Goal: Task Accomplishment & Management: Manage account settings

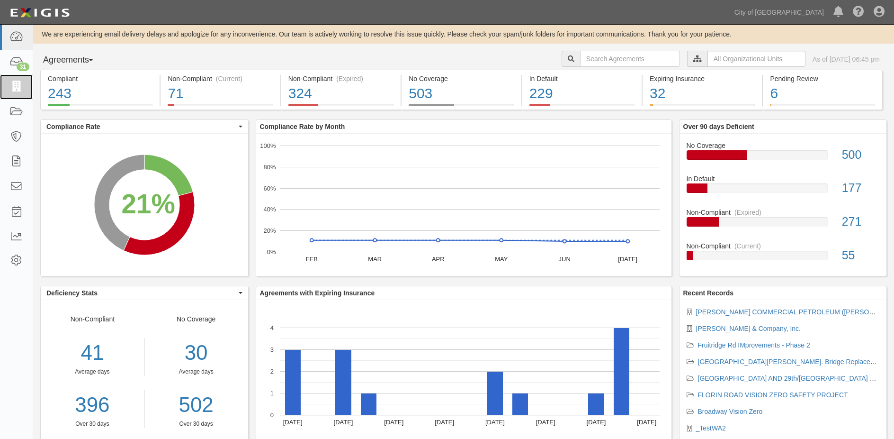
click at [24, 88] on link at bounding box center [16, 86] width 33 height 25
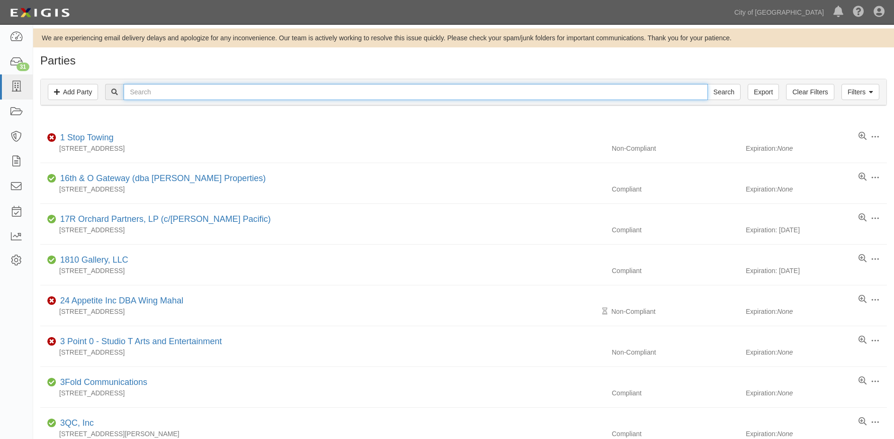
click at [169, 92] on input "text" at bounding box center [416, 92] width 584 height 16
type input "kaiser co"
click at [708, 84] on input "Search" at bounding box center [724, 92] width 33 height 16
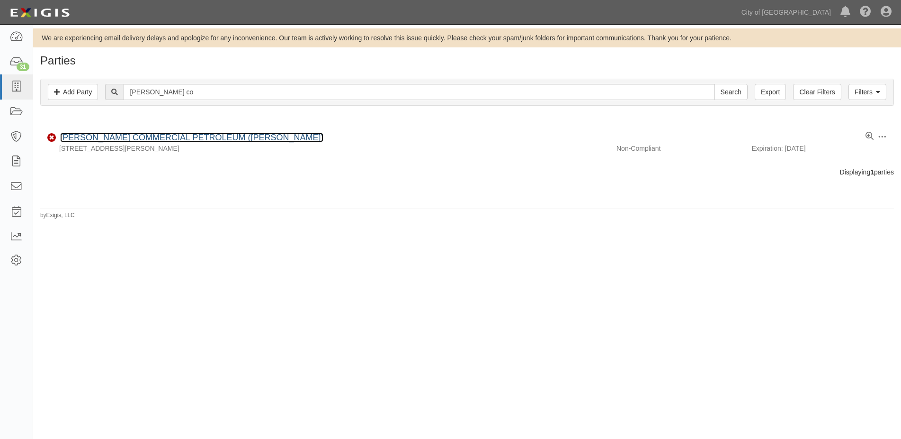
click at [99, 139] on link "[PERSON_NAME] COMMERCIAL PETROLEUM ([PERSON_NAME])" at bounding box center [191, 137] width 263 height 9
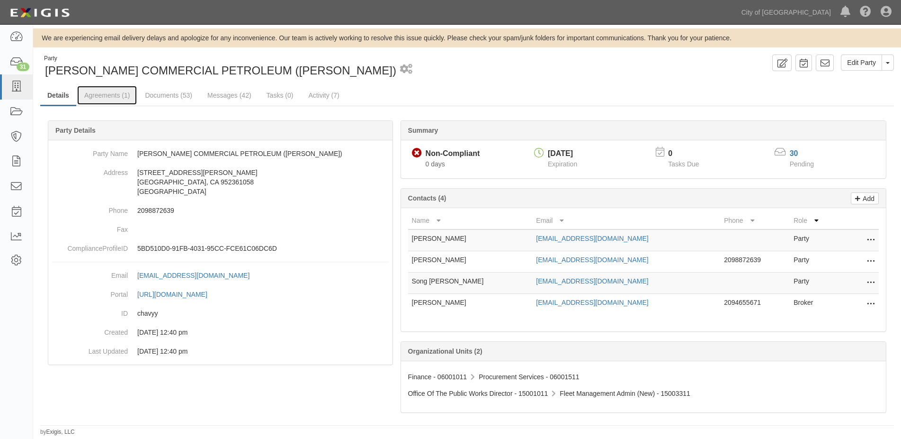
click at [110, 96] on link "Agreements (1)" at bounding box center [107, 95] width 60 height 19
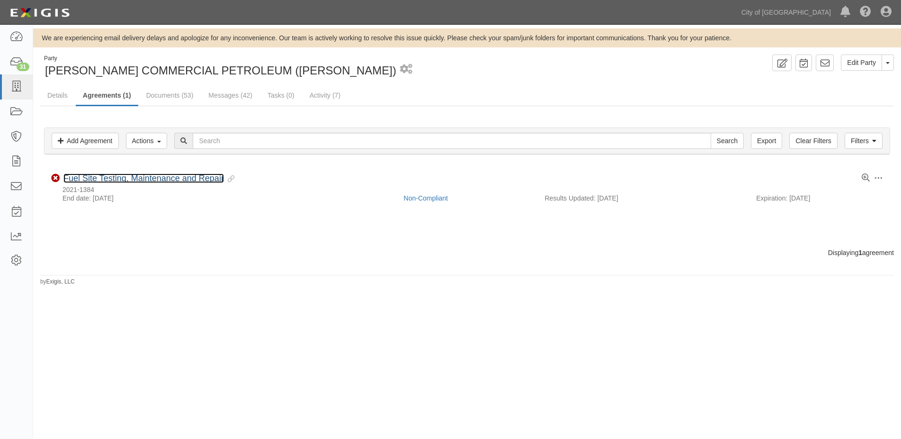
click at [157, 179] on link "Fuel Site Testing, Maintenance and Repair" at bounding box center [143, 177] width 161 height 9
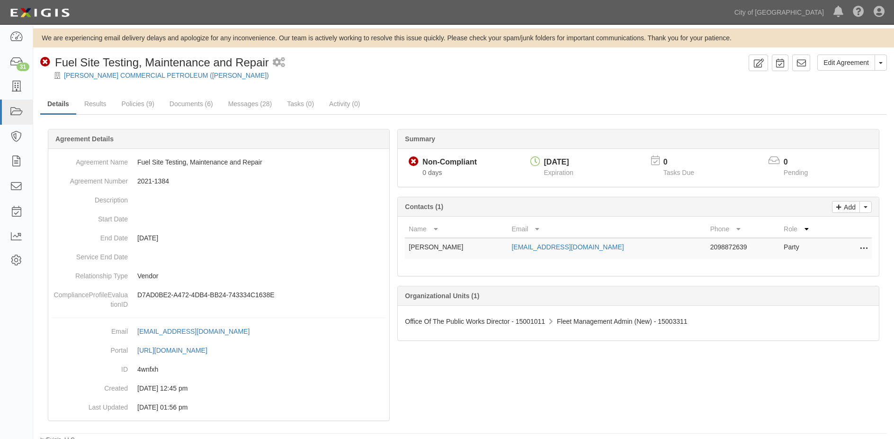
click at [867, 245] on icon at bounding box center [864, 249] width 8 height 12
click at [790, 243] on link "Edit" at bounding box center [821, 245] width 92 height 17
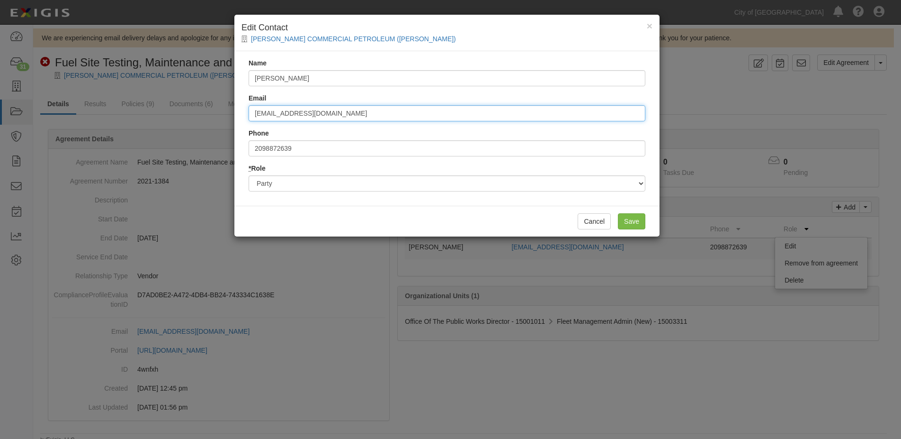
drag, startPoint x: 332, startPoint y: 111, endPoint x: 192, endPoint y: 116, distance: 140.3
click at [192, 116] on div "× Edit Contact [PERSON_NAME] COMMERCIAL PETROLEUM ([PERSON_NAME]) Name [PERSON_…" at bounding box center [450, 219] width 901 height 439
click at [329, 116] on input "[EMAIL_ADDRESS][DOMAIN_NAME]" at bounding box center [447, 113] width 397 height 16
type input "[PERSON_NAME][EMAIL_ADDRESS][DOMAIN_NAME]"
click at [629, 219] on input "Save" at bounding box center [631, 221] width 27 height 16
